Goal: Task Accomplishment & Management: Manage account settings

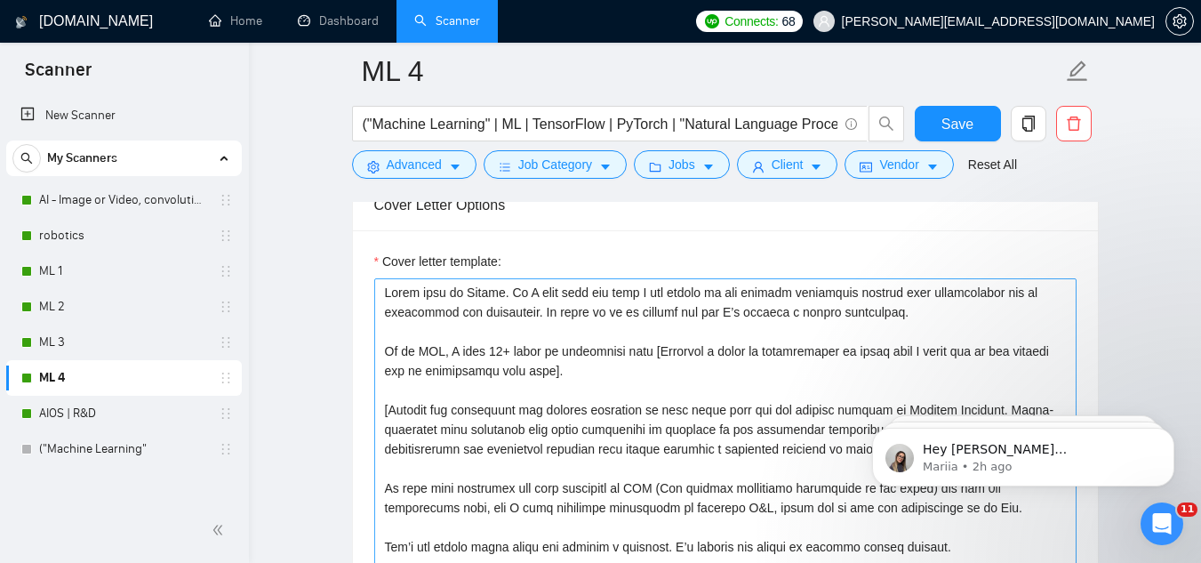
scroll to position [1867, 0]
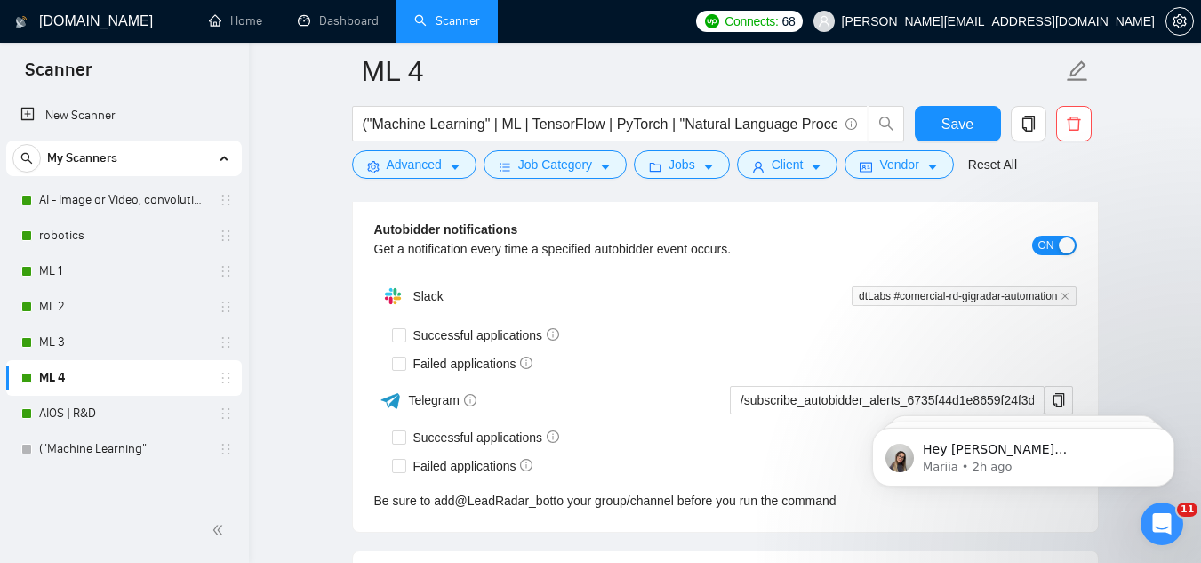
scroll to position [4282, 0]
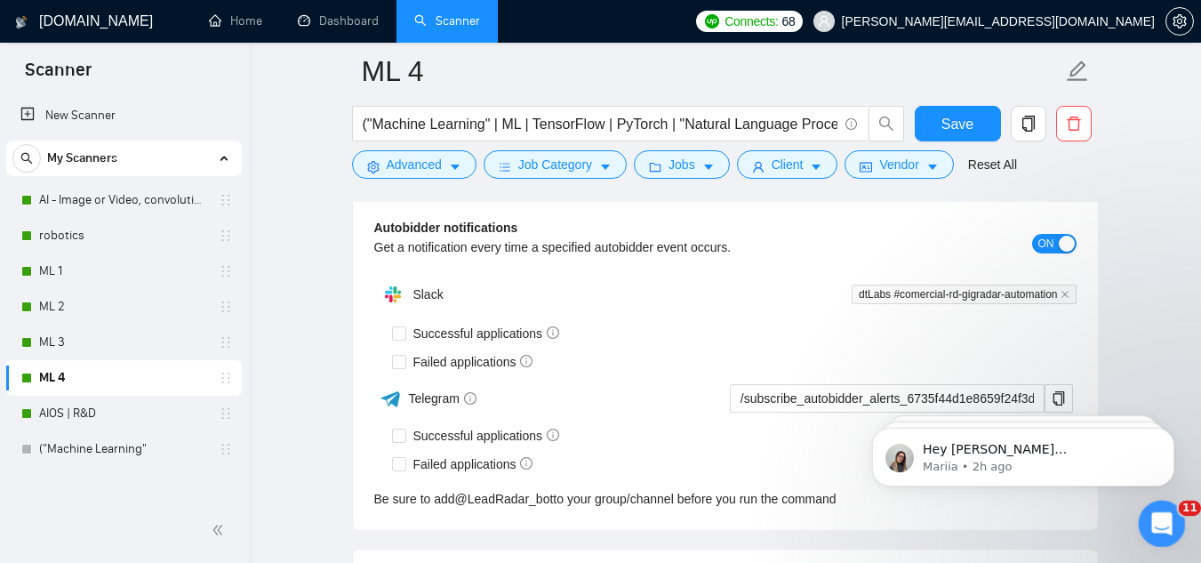
click html
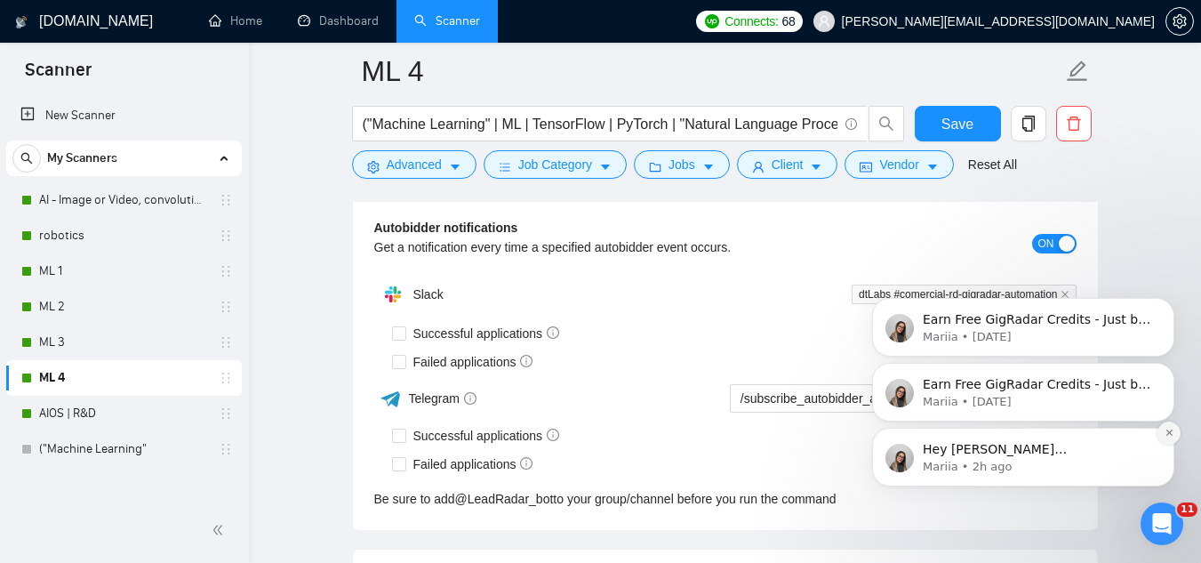
click at [1164, 437] on icon "Dismiss notification" at bounding box center [1169, 433] width 10 height 10
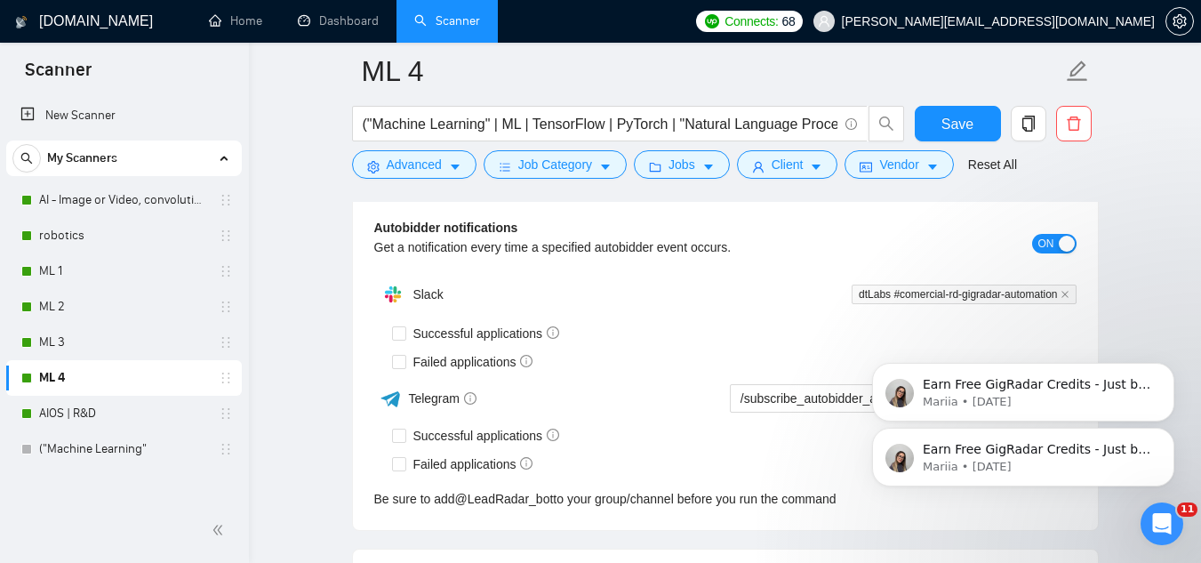
click at [1164, 424] on button "Dismiss notification" at bounding box center [1169, 433] width 19 height 19
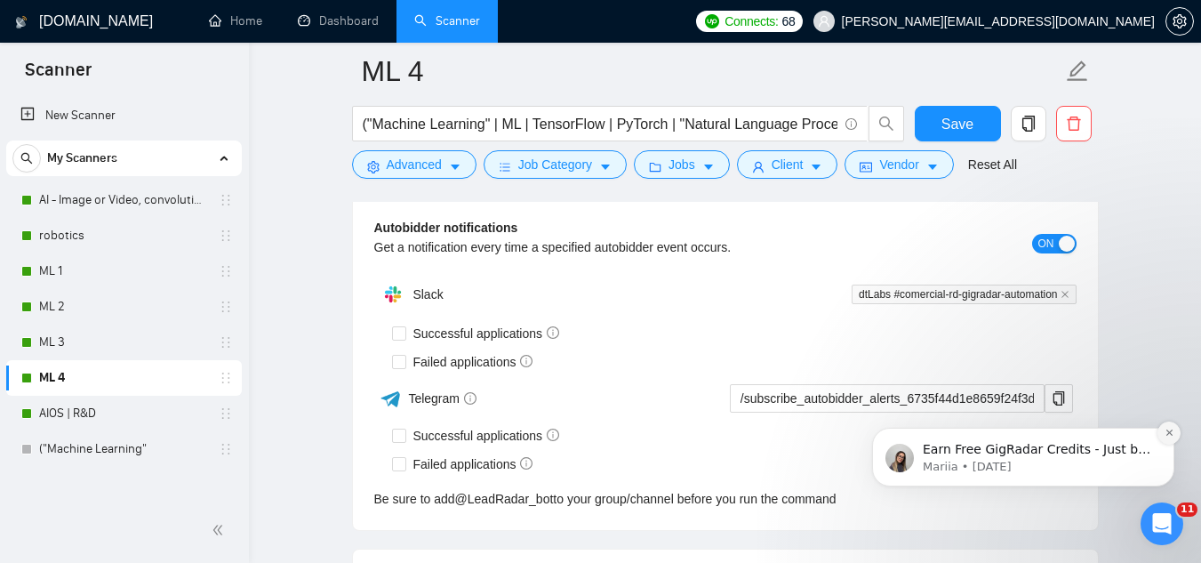
click at [1168, 435] on icon "Dismiss notification" at bounding box center [1169, 433] width 10 height 10
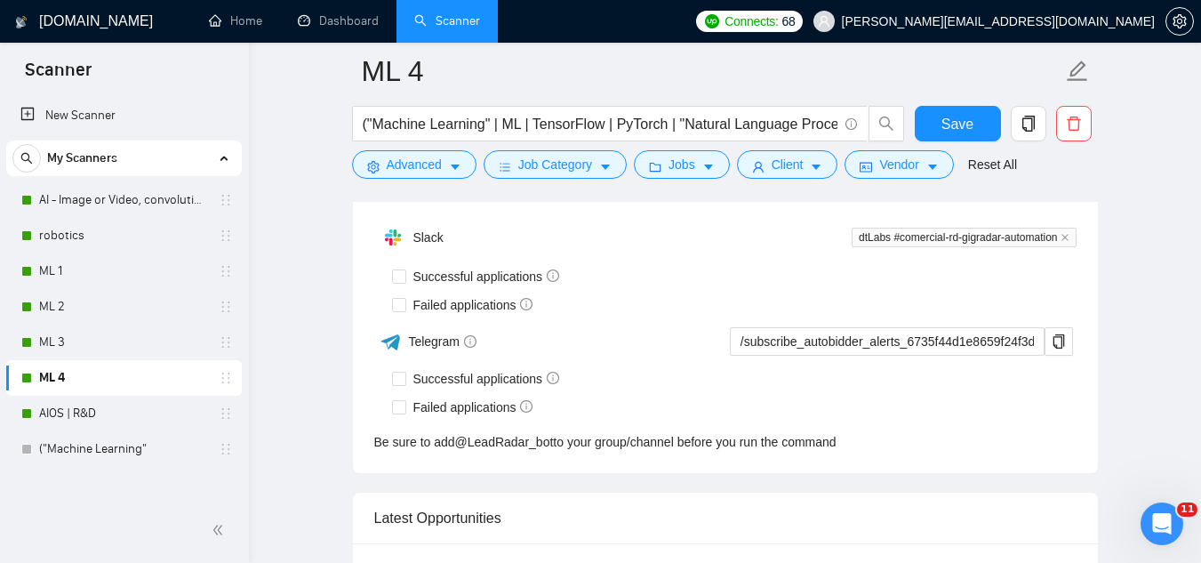
scroll to position [4371, 0]
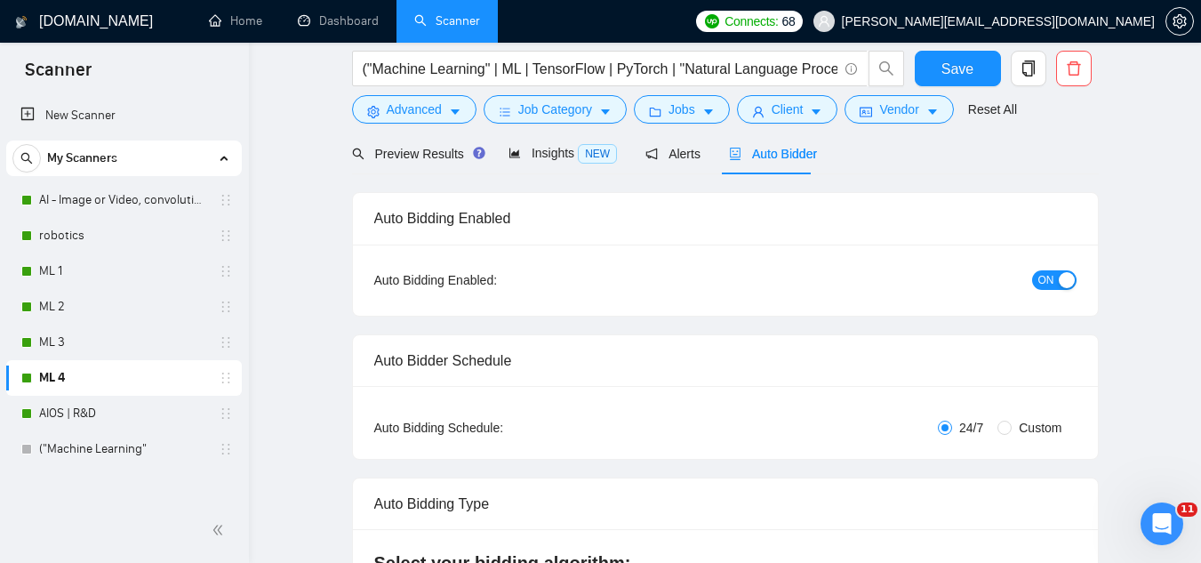
scroll to position [0, 0]
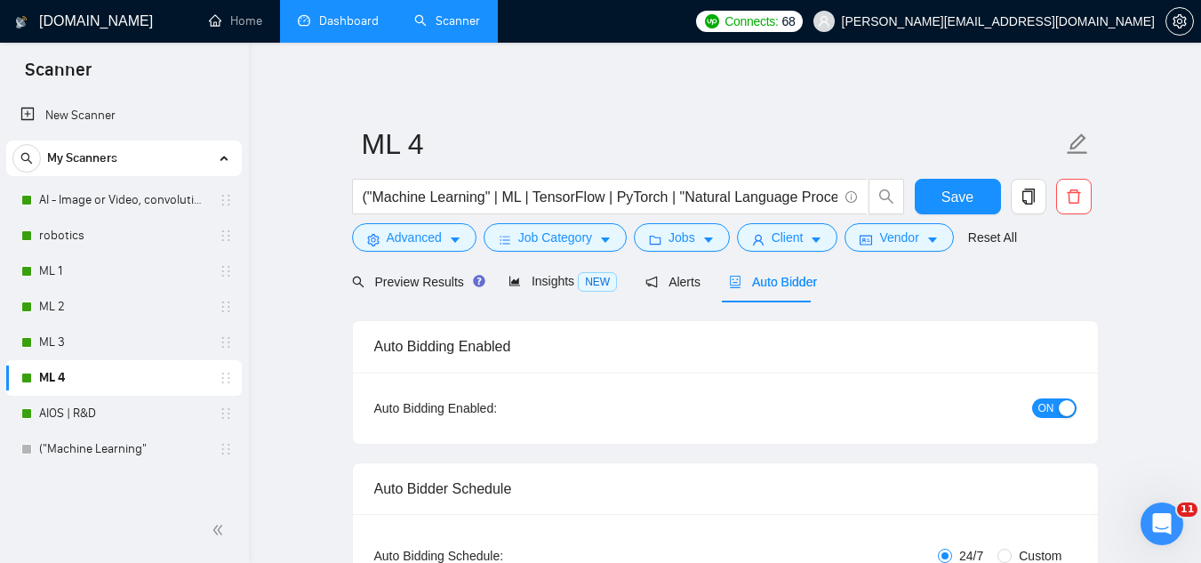
click at [323, 25] on link "Dashboard" at bounding box center [338, 20] width 81 height 15
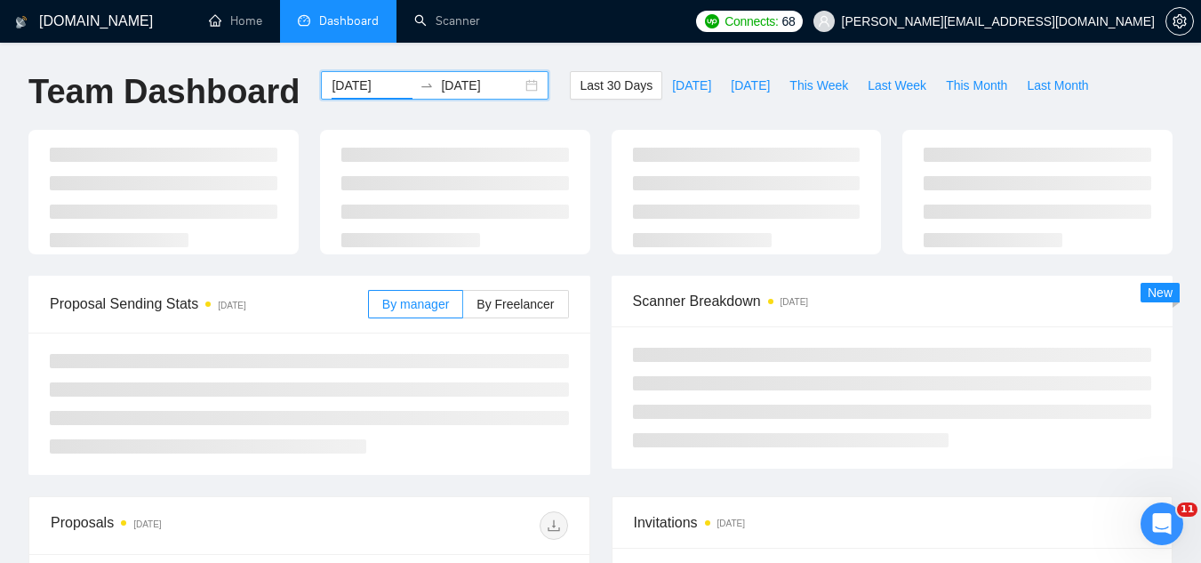
click at [380, 77] on input "[DATE]" at bounding box center [372, 86] width 81 height 20
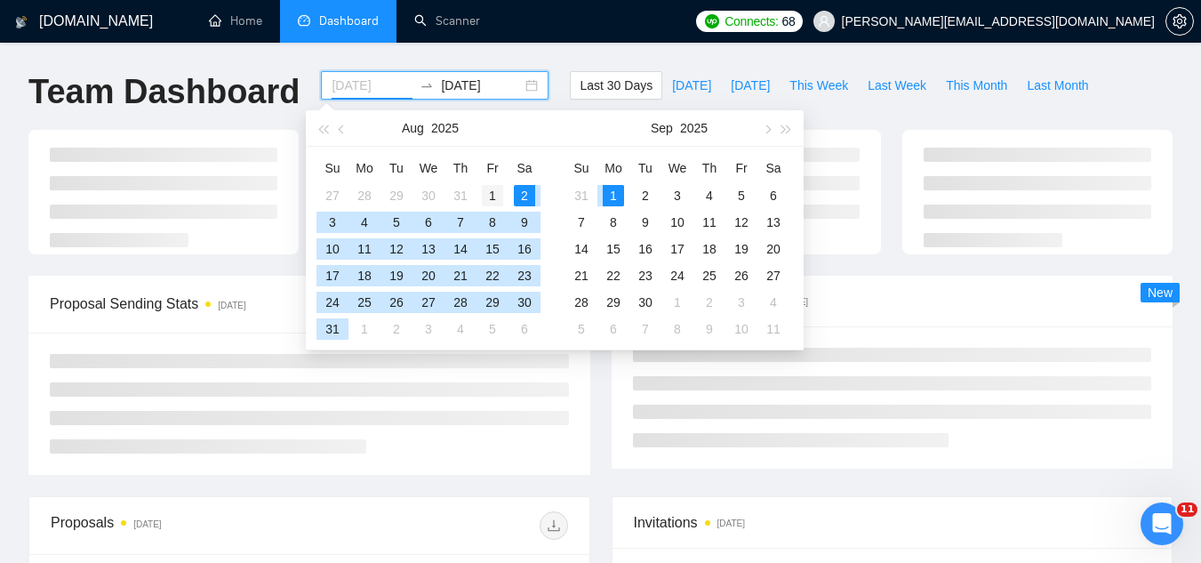
type input "[DATE]"
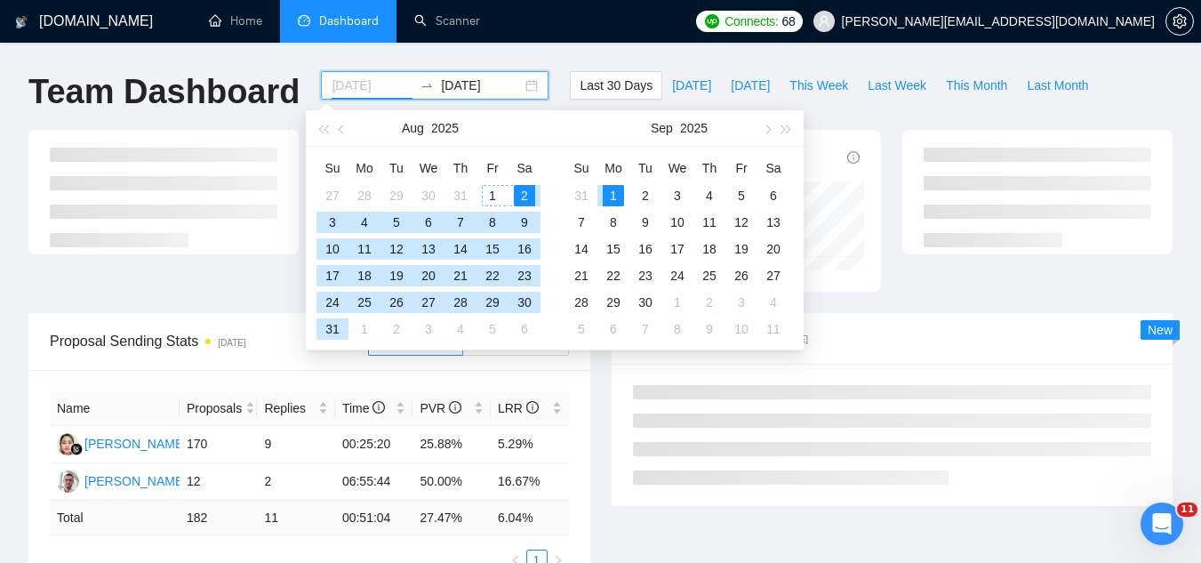
click at [506, 189] on td "1" at bounding box center [492, 195] width 32 height 27
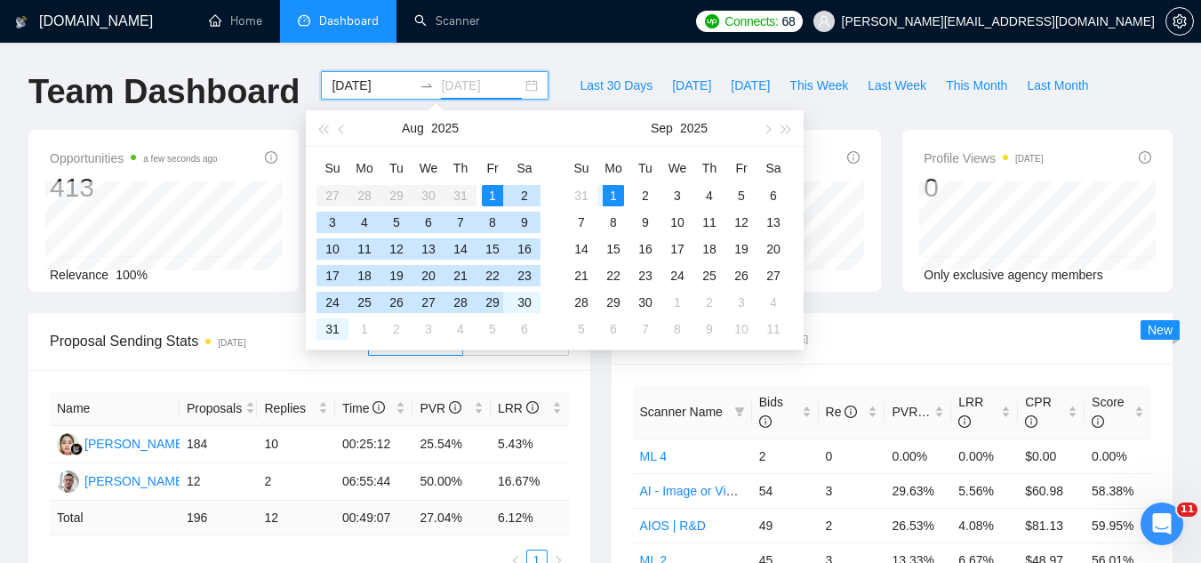
click at [487, 302] on div "29" at bounding box center [492, 302] width 21 height 21
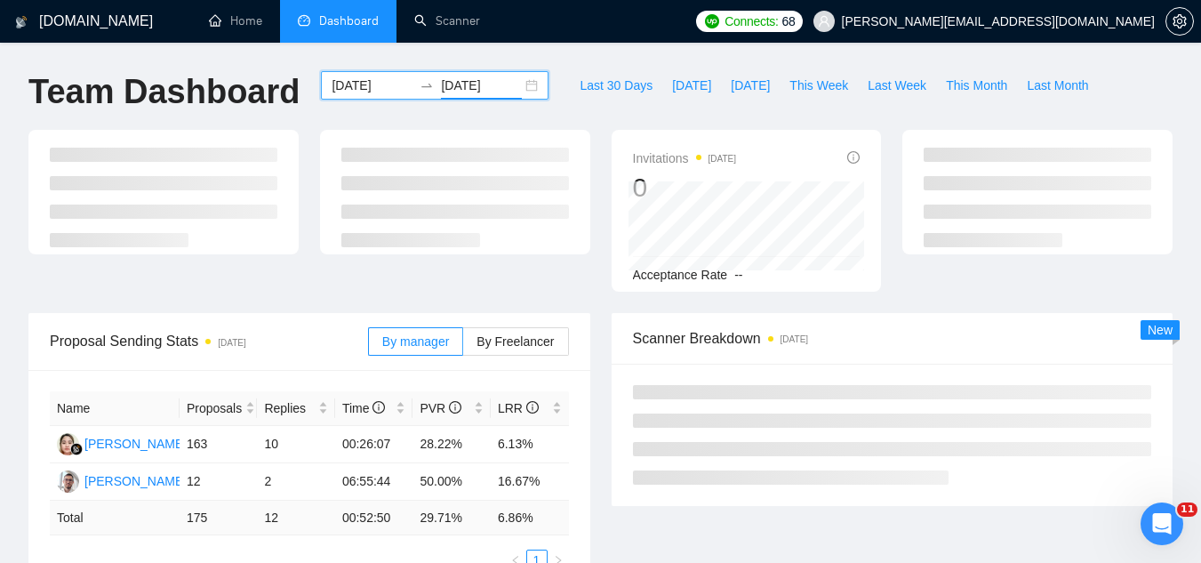
click at [462, 83] on input "[DATE]" at bounding box center [481, 86] width 81 height 20
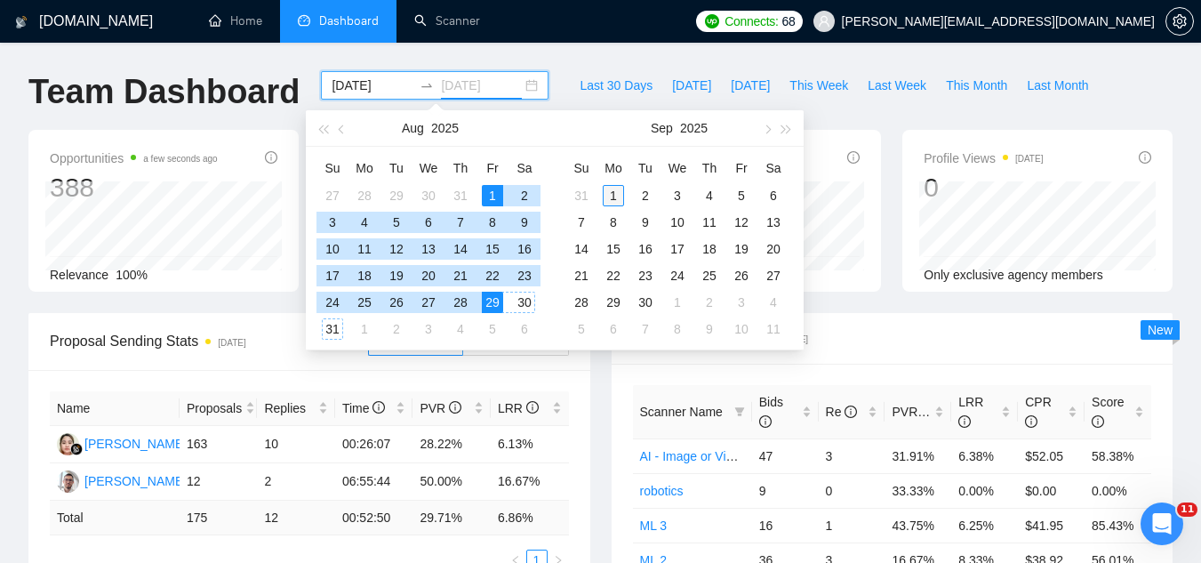
type input "[DATE]"
click at [608, 197] on div "1" at bounding box center [613, 195] width 21 height 21
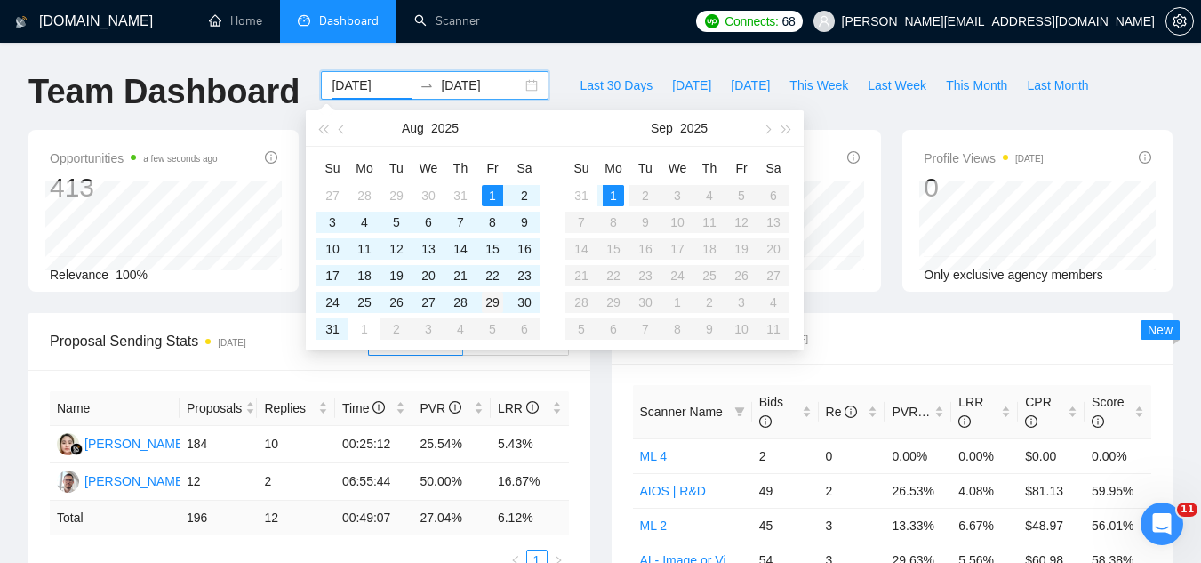
type input "[DATE]"
click at [490, 310] on div "29" at bounding box center [492, 302] width 21 height 21
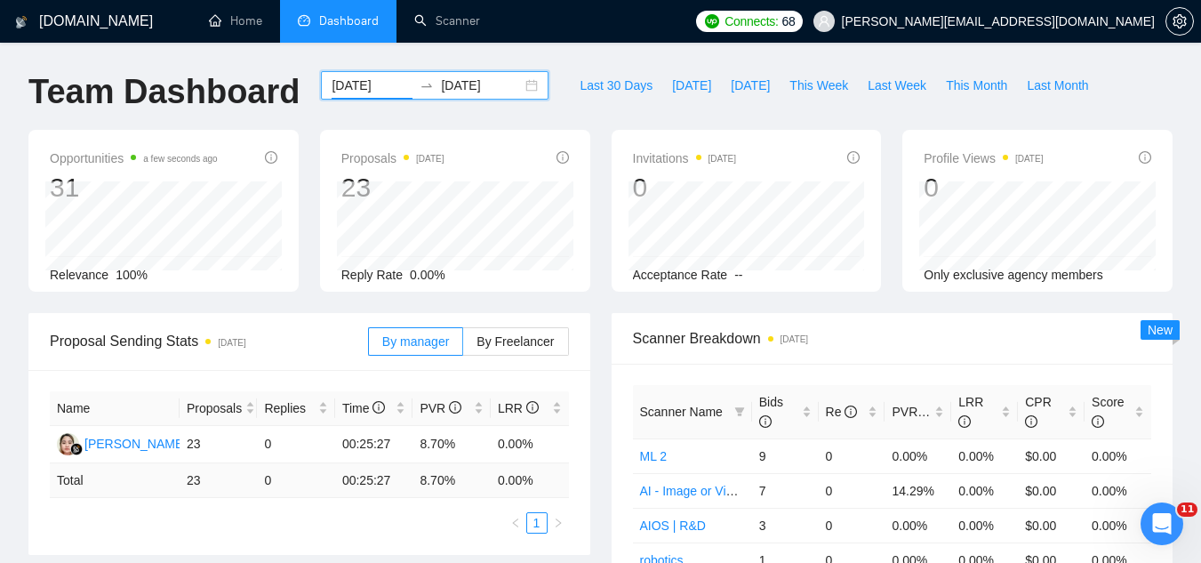
click at [459, 89] on input "[DATE]" at bounding box center [481, 86] width 81 height 20
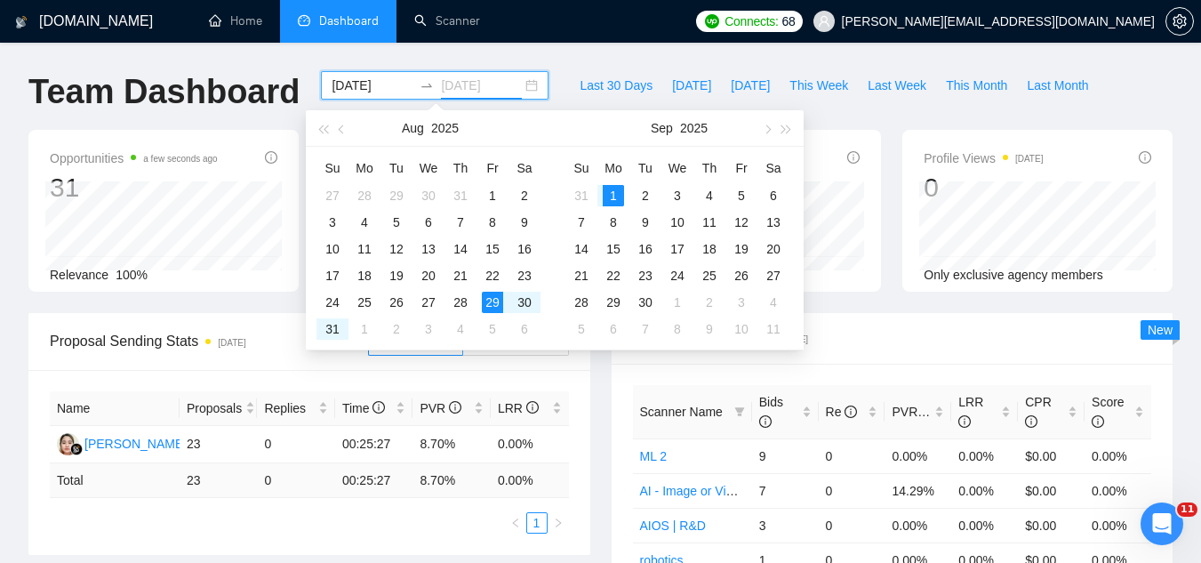
type input "[DATE]"
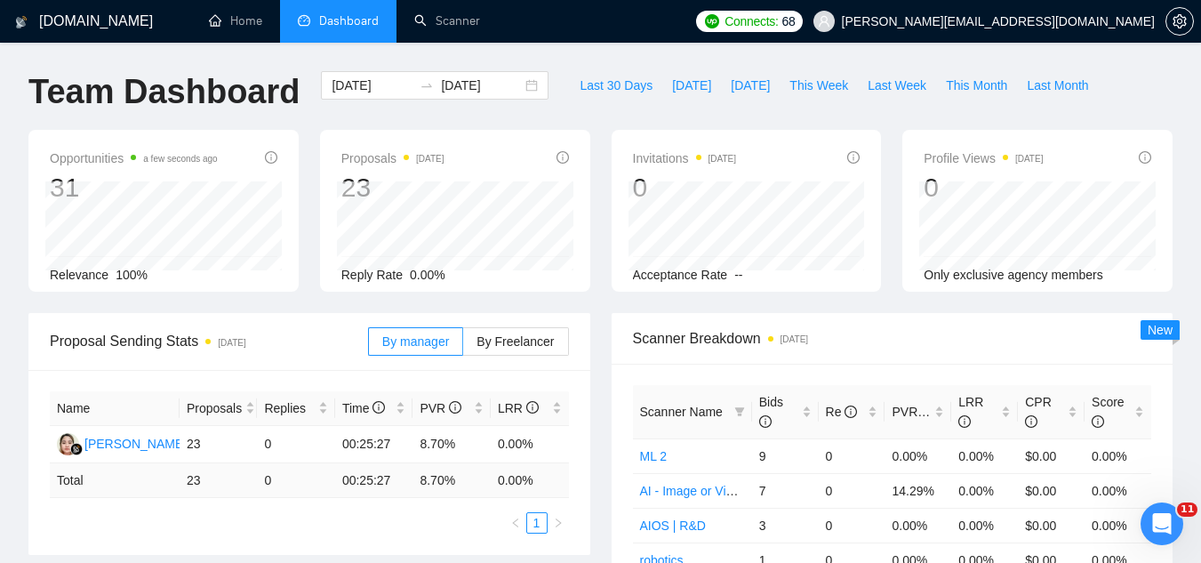
click at [327, 191] on div "Proposals [DATE] 23 [DATE] Sent 7 Reply Rate 0.00%" at bounding box center [455, 211] width 270 height 162
click at [441, 21] on link "Scanner" at bounding box center [447, 20] width 66 height 15
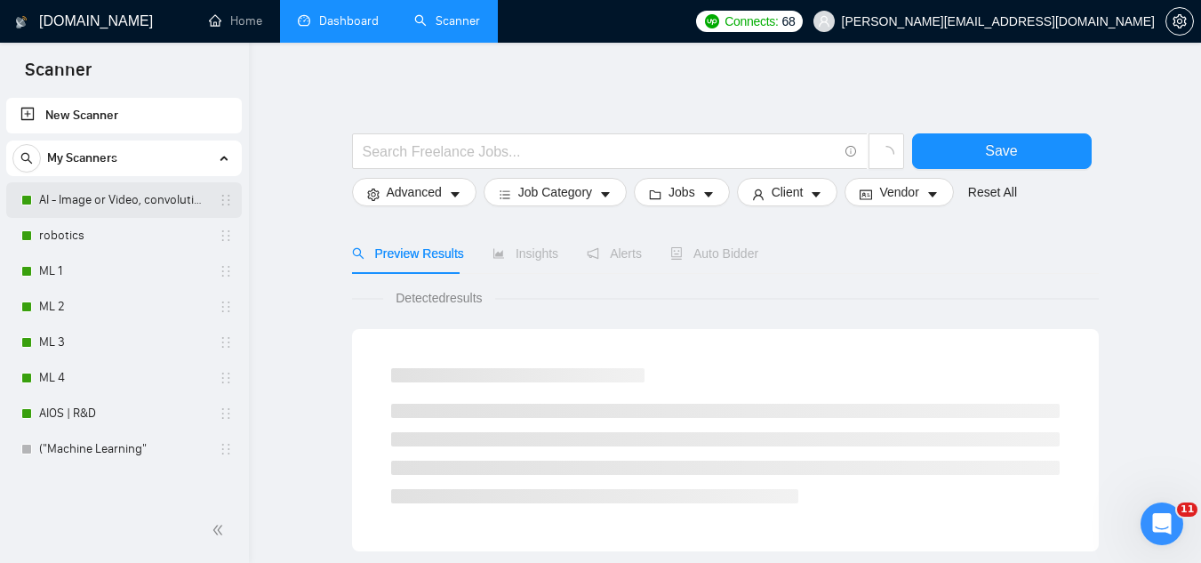
click at [85, 205] on link "AI - Image or Video, convolutional" at bounding box center [123, 200] width 169 height 36
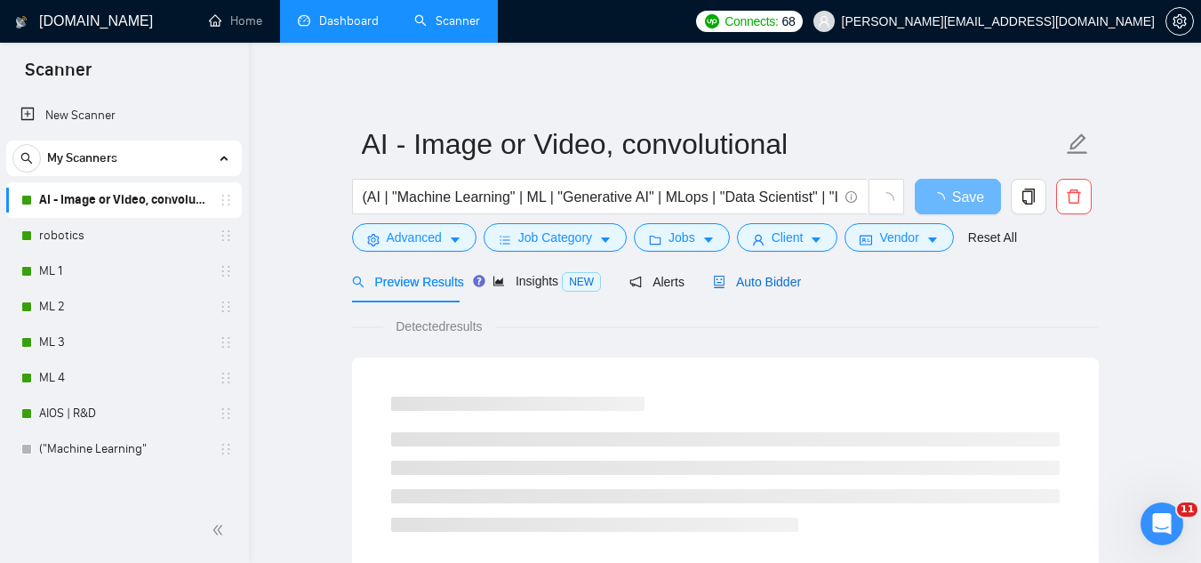
click at [727, 275] on span "Auto Bidder" at bounding box center [757, 282] width 88 height 14
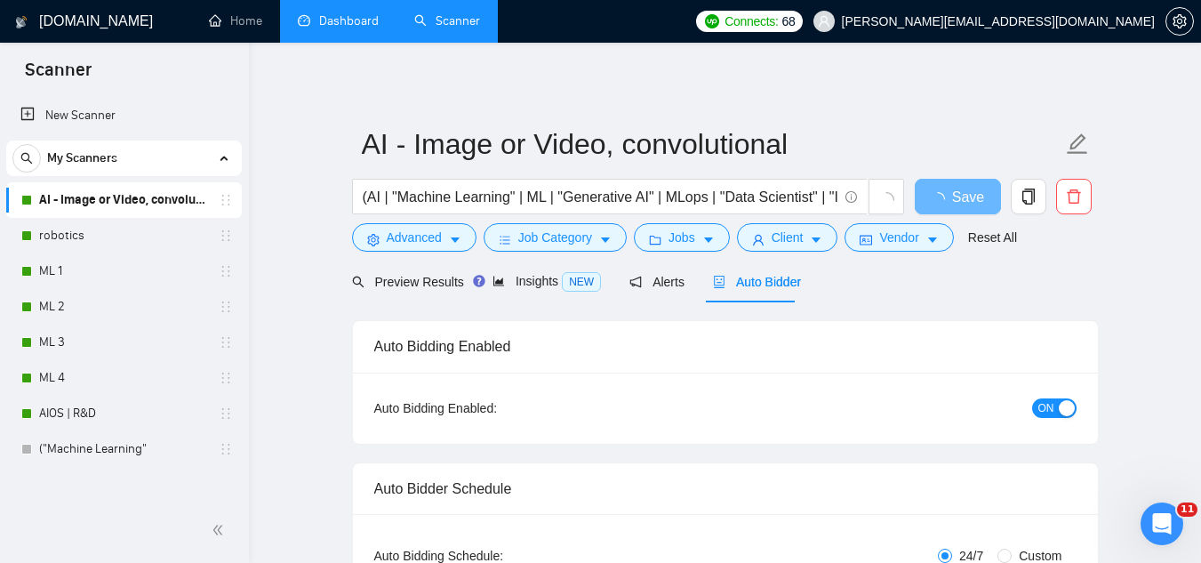
checkbox input "true"
click at [1033, 415] on div "ON" at bounding box center [959, 407] width 234 height 20
click at [1040, 411] on span "ON" at bounding box center [1046, 408] width 16 height 20
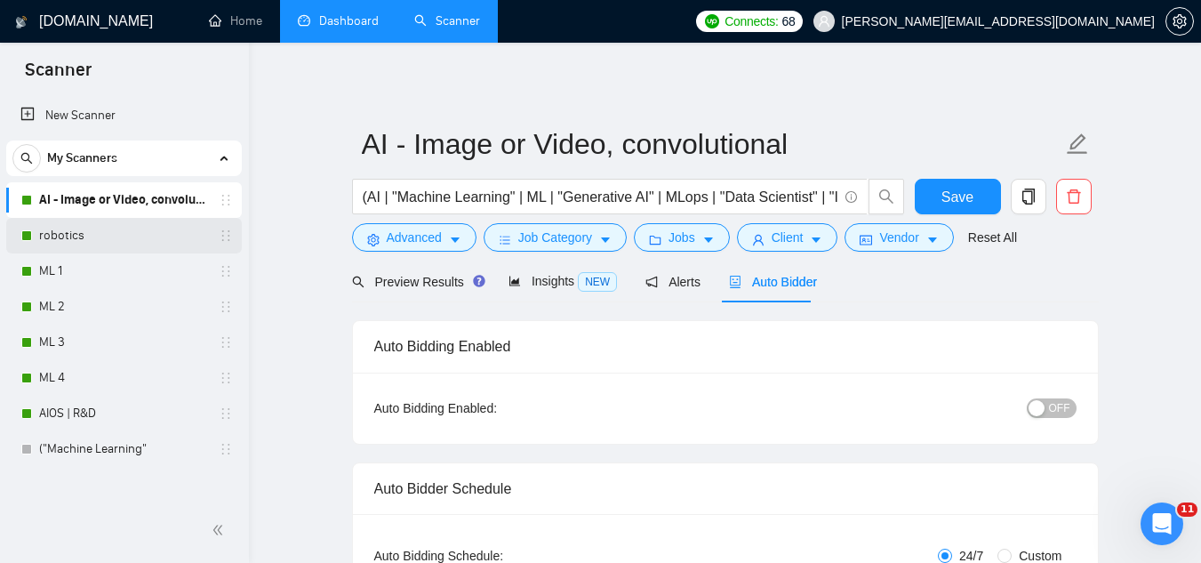
click at [68, 238] on link "robotics" at bounding box center [123, 236] width 169 height 36
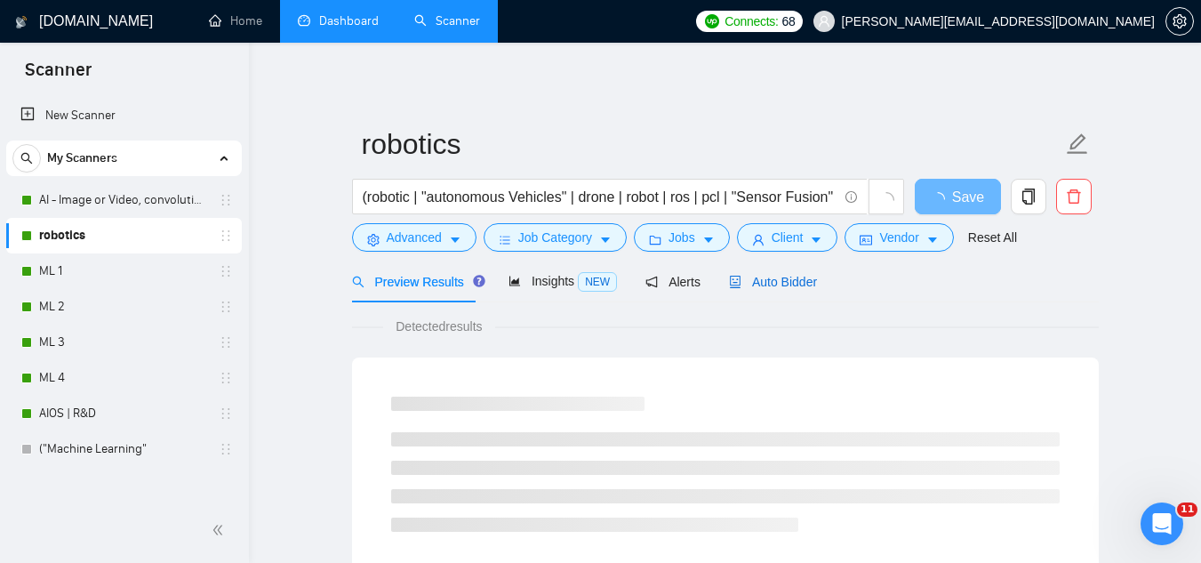
click at [798, 290] on div "Auto Bidder" at bounding box center [773, 282] width 88 height 20
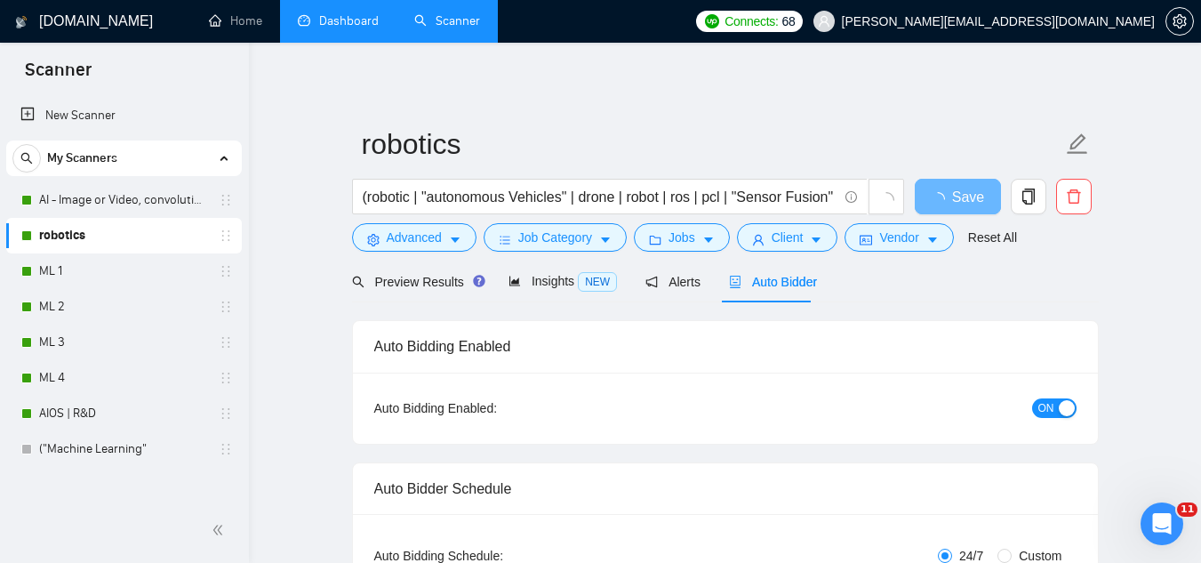
click at [1048, 414] on span "ON" at bounding box center [1046, 408] width 16 height 20
click at [956, 193] on span "Save" at bounding box center [957, 197] width 32 height 22
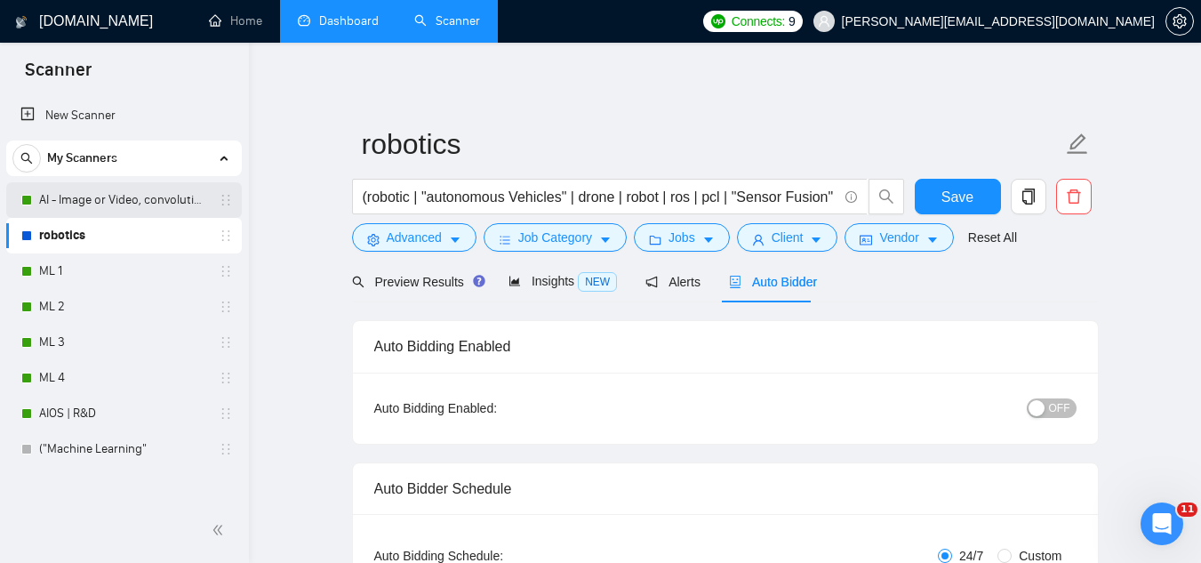
click at [56, 209] on link "AI - Image or Video, convolutional" at bounding box center [123, 200] width 169 height 36
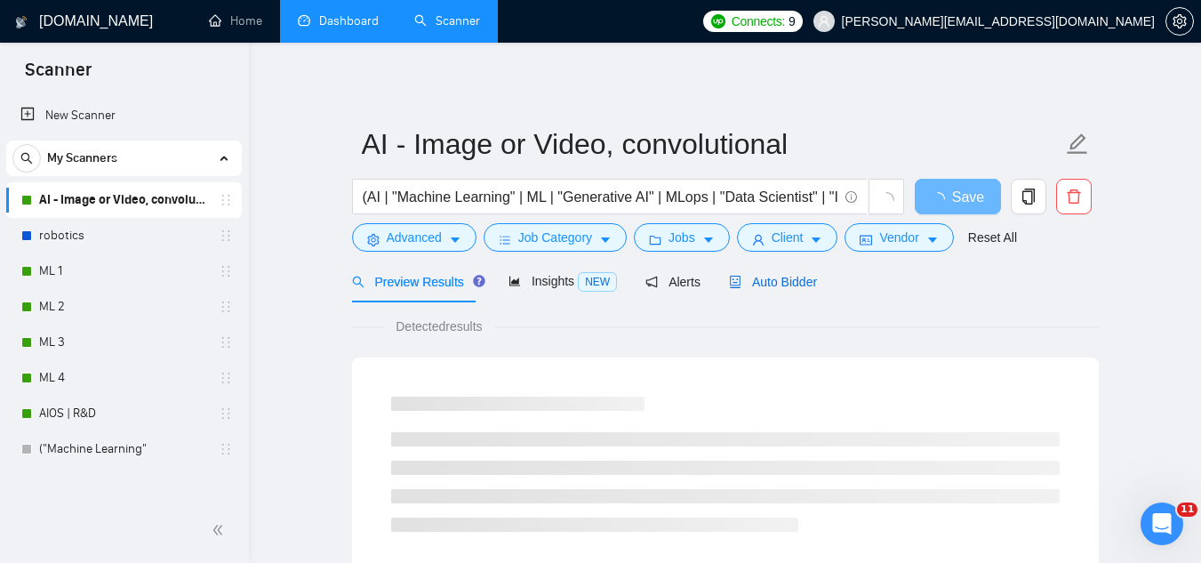
click at [748, 291] on div "Auto Bidder" at bounding box center [773, 282] width 88 height 20
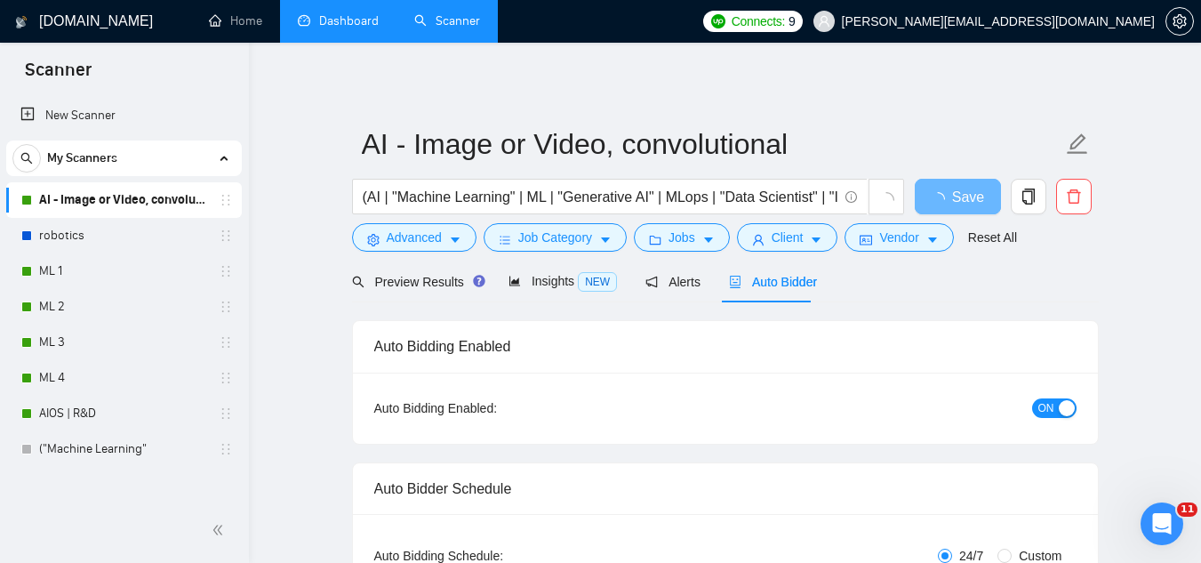
checkbox input "true"
click at [1050, 410] on span "ON" at bounding box center [1046, 408] width 16 height 20
click at [959, 202] on span "Save" at bounding box center [957, 197] width 32 height 22
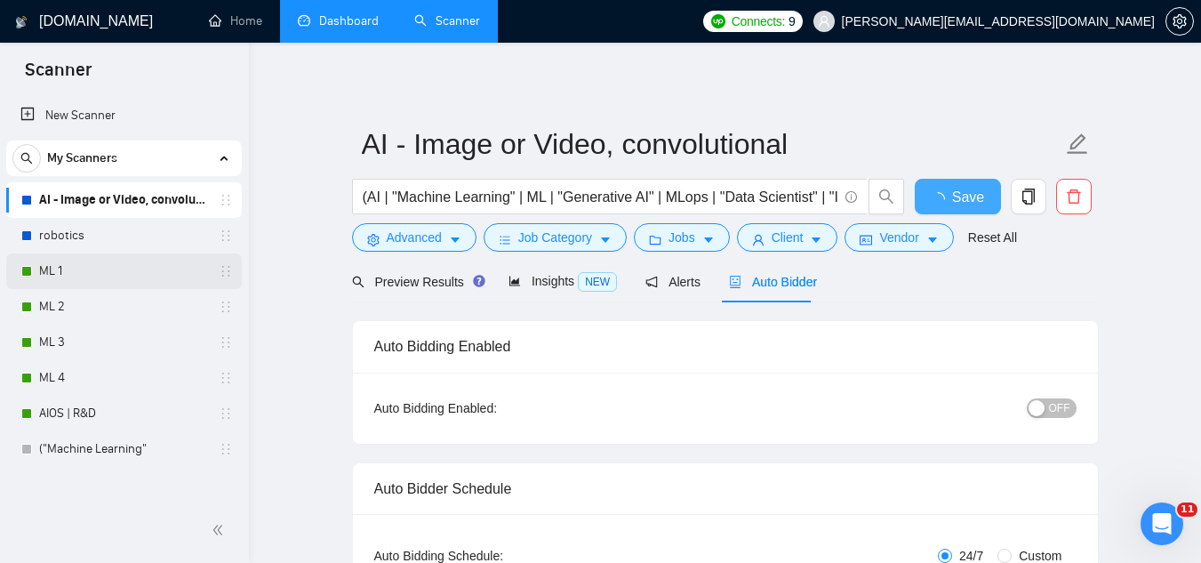
checkbox input "true"
click at [101, 269] on link "ML 1" at bounding box center [123, 271] width 169 height 36
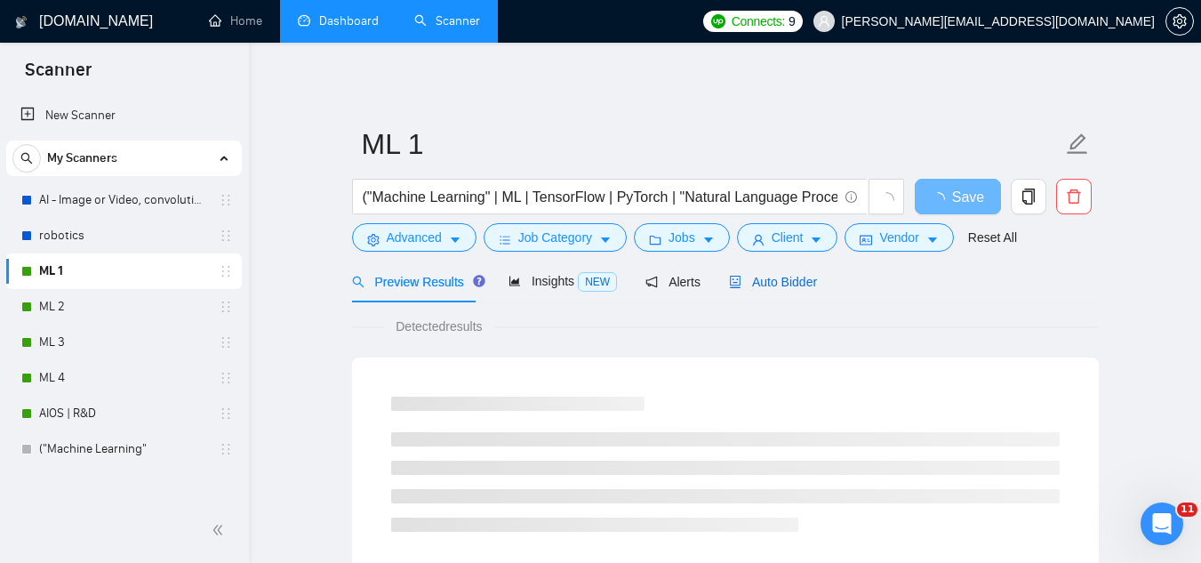
click at [740, 282] on span "Auto Bidder" at bounding box center [773, 282] width 88 height 14
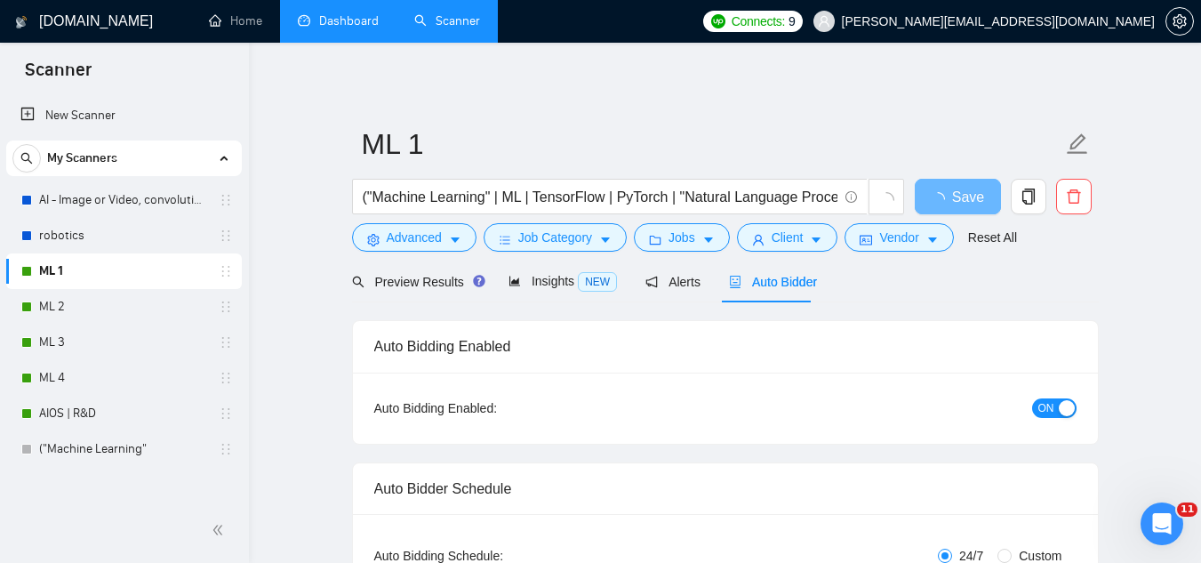
click at [1059, 407] on div "button" at bounding box center [1067, 408] width 16 height 16
click at [934, 209] on button "Save" at bounding box center [958, 197] width 86 height 36
click at [64, 308] on link "ML 2" at bounding box center [123, 307] width 169 height 36
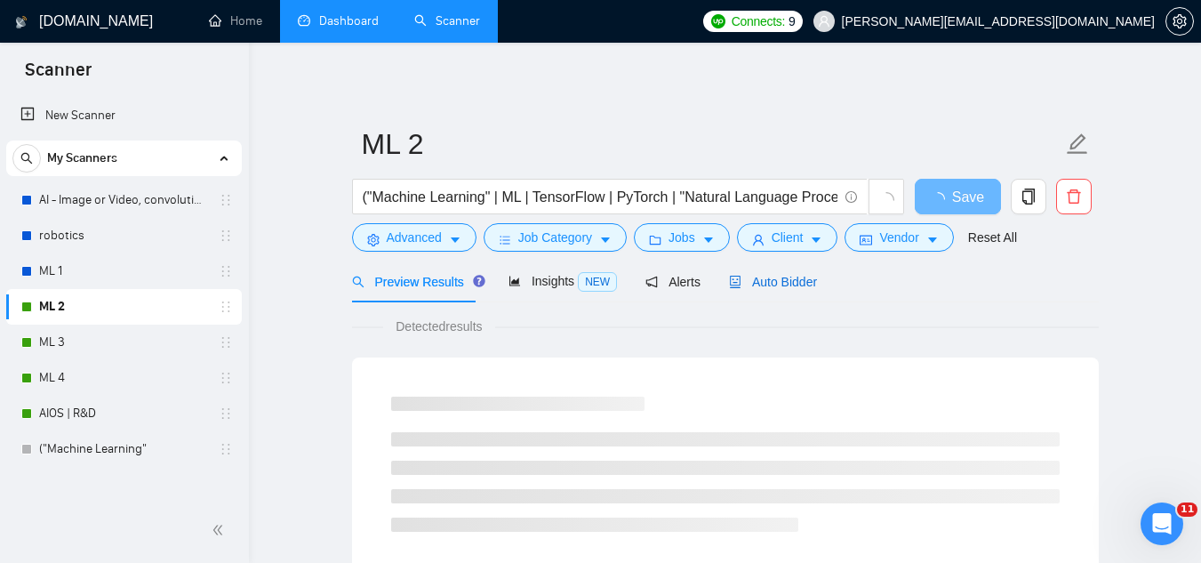
click at [753, 283] on span "Auto Bidder" at bounding box center [773, 282] width 88 height 14
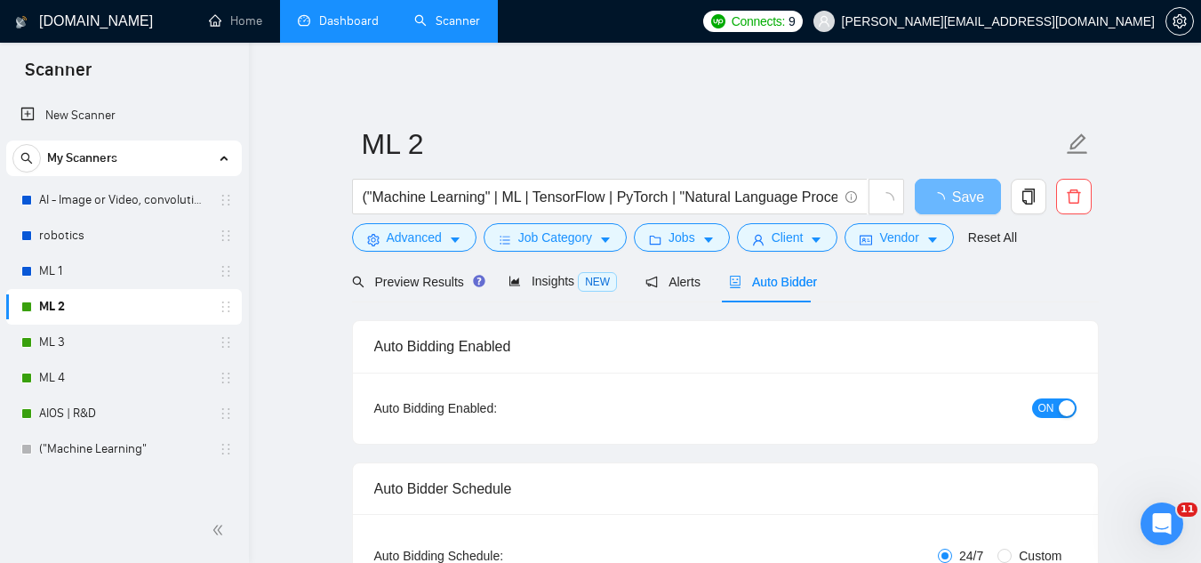
checkbox input "true"
click at [1036, 409] on button "ON" at bounding box center [1054, 408] width 44 height 20
click at [938, 194] on button "Save" at bounding box center [958, 197] width 86 height 36
checkbox input "true"
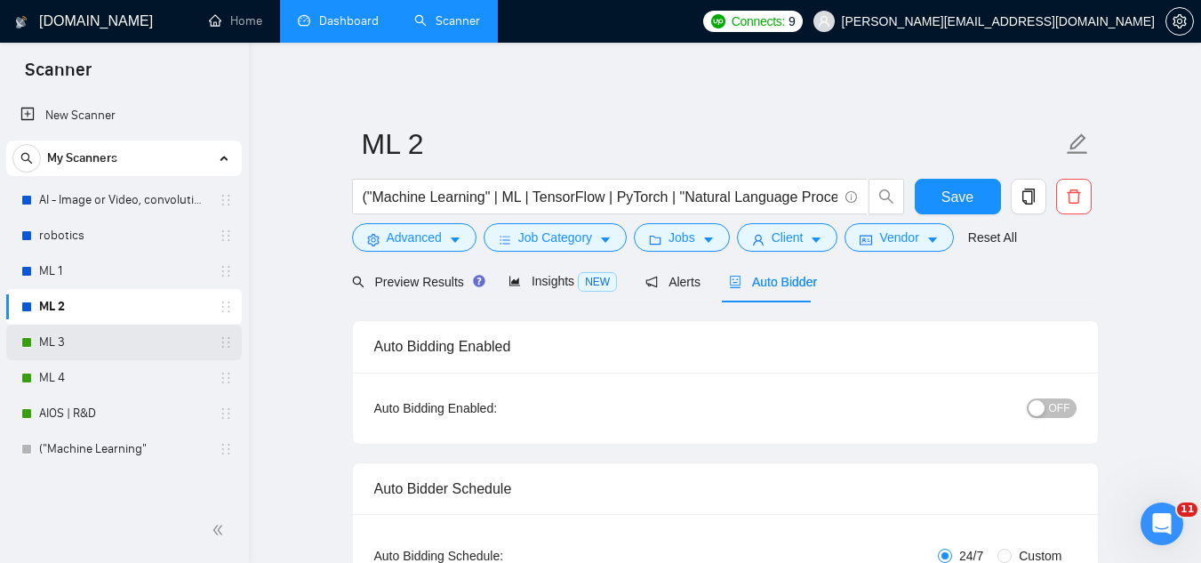
click at [44, 344] on link "ML 3" at bounding box center [123, 342] width 169 height 36
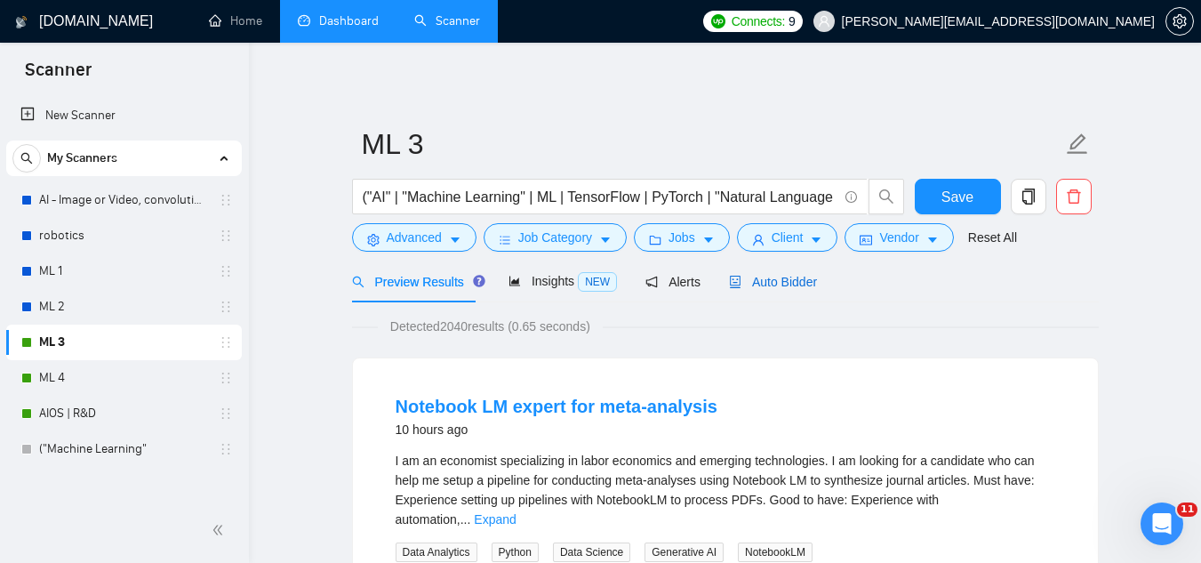
click at [765, 288] on span "Auto Bidder" at bounding box center [773, 282] width 88 height 14
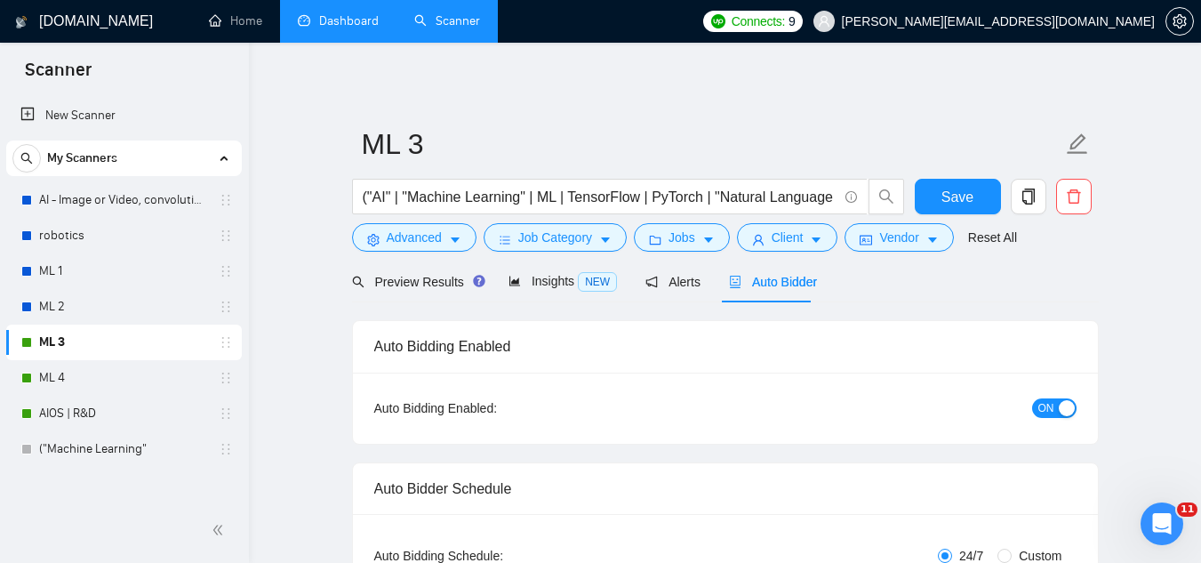
click at [1044, 404] on span "ON" at bounding box center [1046, 408] width 16 height 20
click at [962, 180] on button "Save" at bounding box center [958, 197] width 86 height 36
click at [100, 381] on link "ML 4" at bounding box center [123, 378] width 169 height 36
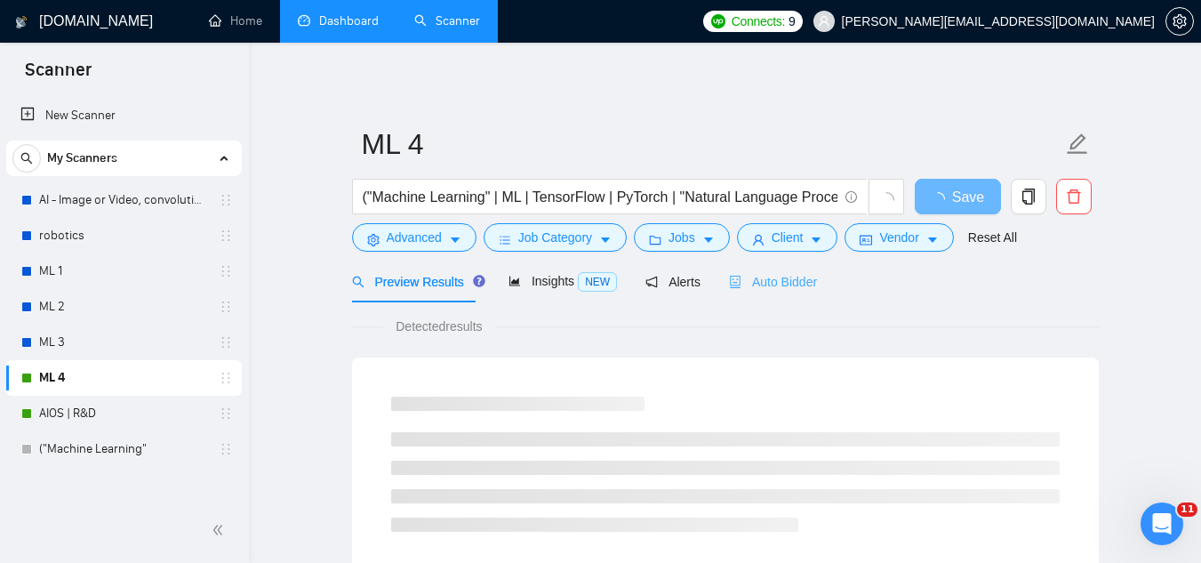
click at [736, 292] on div "Auto Bidder" at bounding box center [773, 281] width 88 height 42
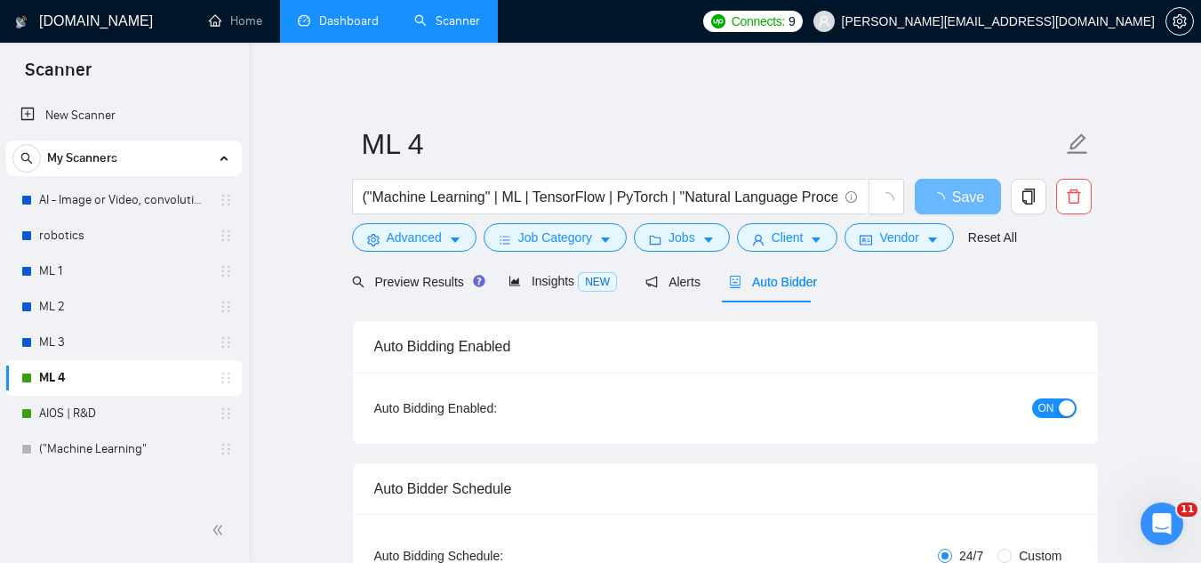
click at [1044, 395] on div "ON" at bounding box center [959, 408] width 234 height 28
click at [1046, 397] on div "ON" at bounding box center [959, 407] width 234 height 20
click at [1049, 402] on span "ON" at bounding box center [1046, 408] width 16 height 20
click at [974, 197] on button "Save" at bounding box center [958, 197] width 86 height 36
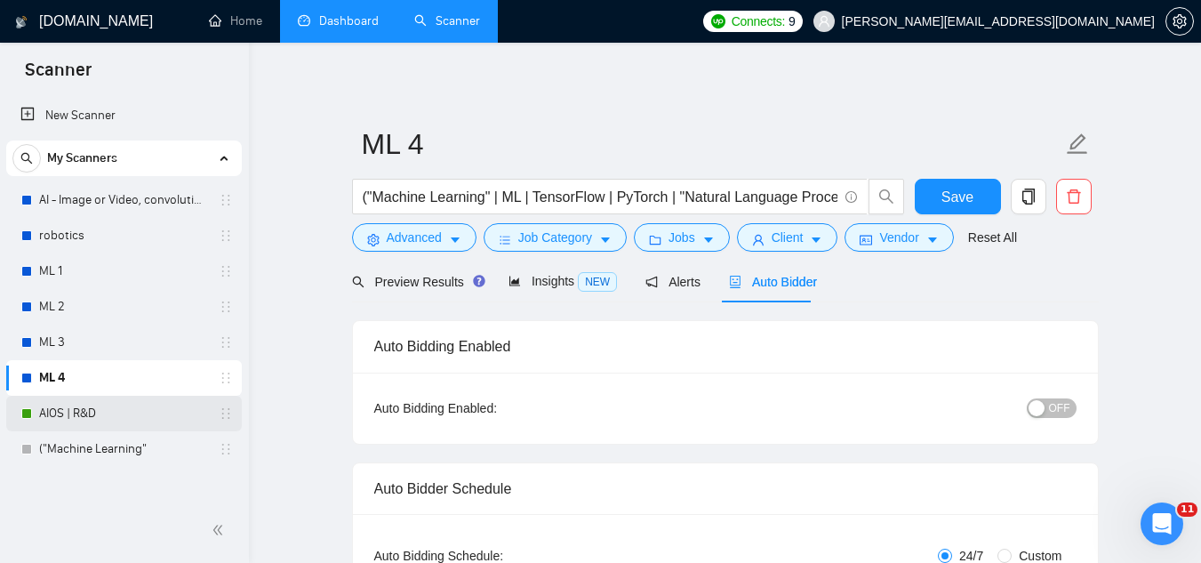
click at [82, 409] on link "AIOS | R&D" at bounding box center [123, 414] width 169 height 36
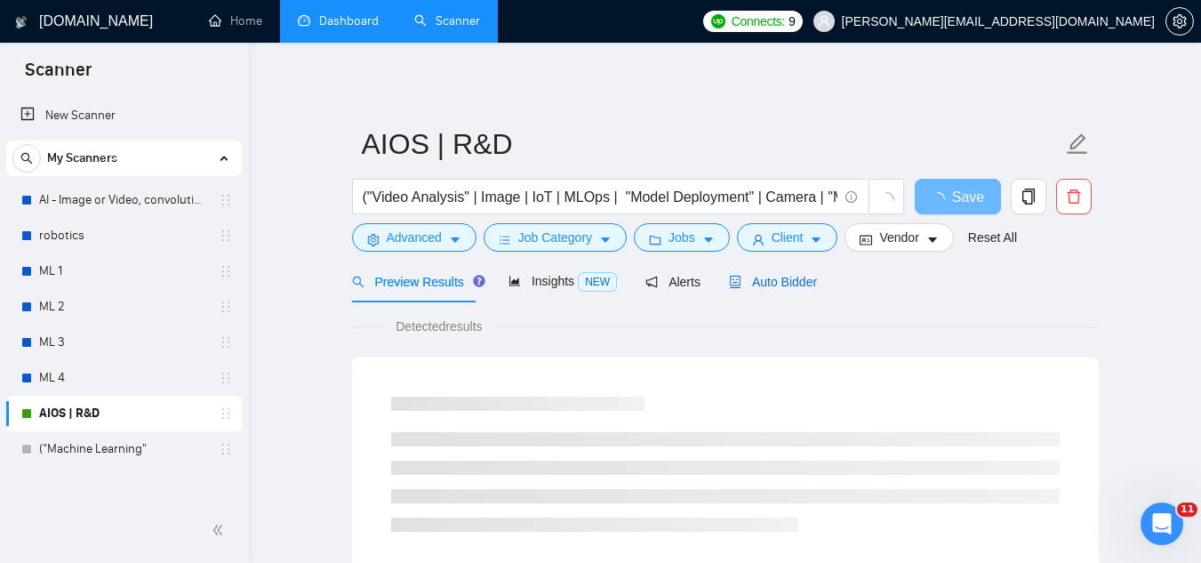
click at [766, 272] on div "Auto Bidder" at bounding box center [773, 282] width 88 height 20
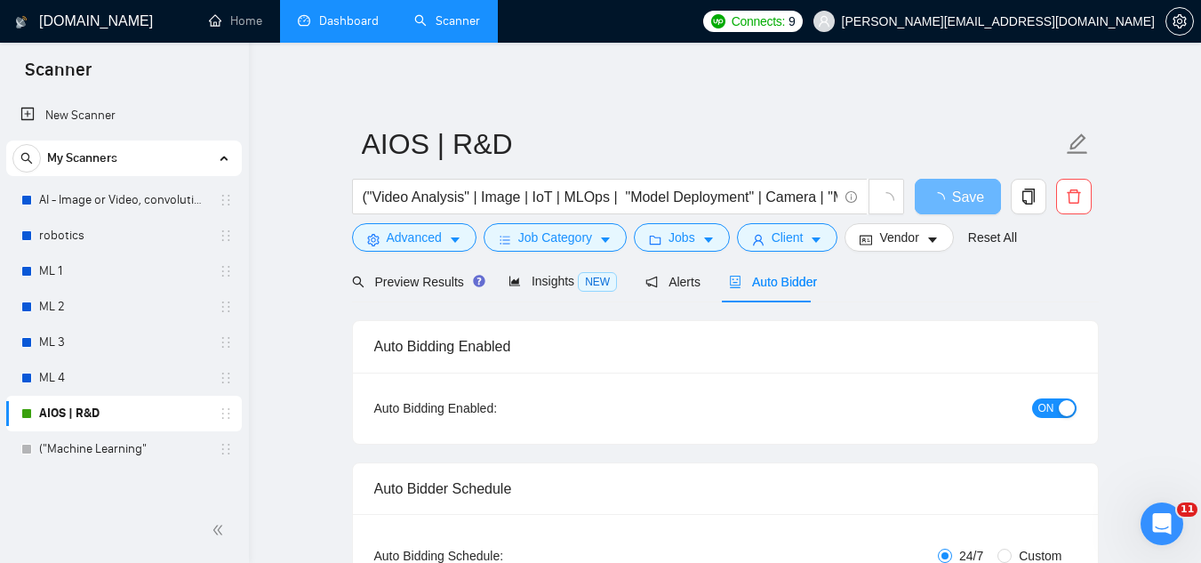
click at [1063, 400] on div "button" at bounding box center [1067, 408] width 16 height 16
click at [954, 206] on span "Save" at bounding box center [957, 197] width 32 height 22
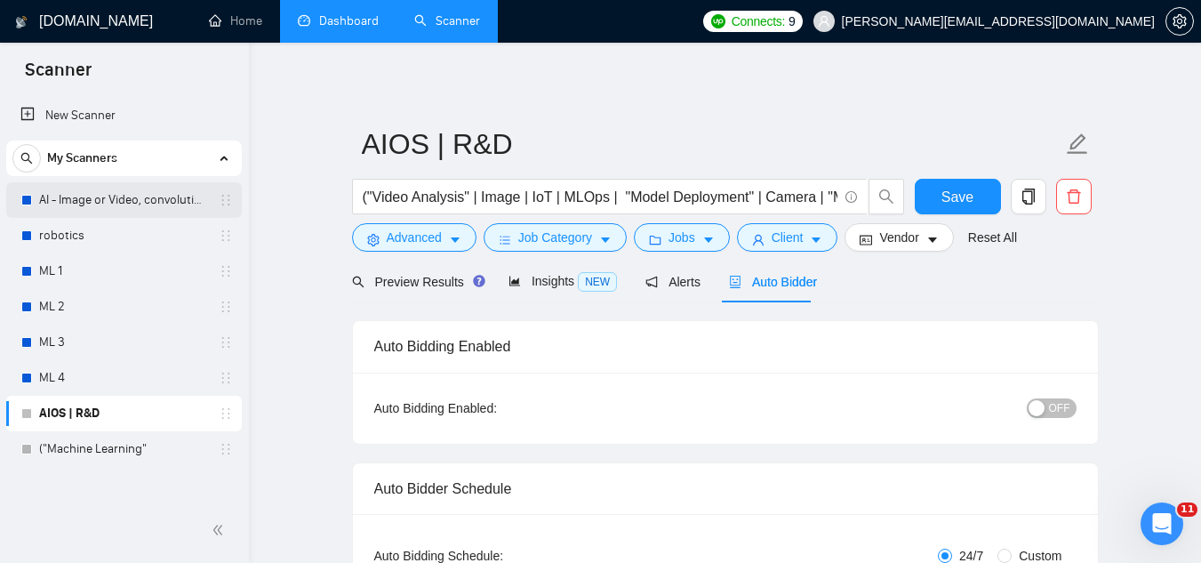
click at [72, 213] on link "AI - Image or Video, convolutional" at bounding box center [123, 200] width 169 height 36
